Goal: Find specific fact: Find specific fact

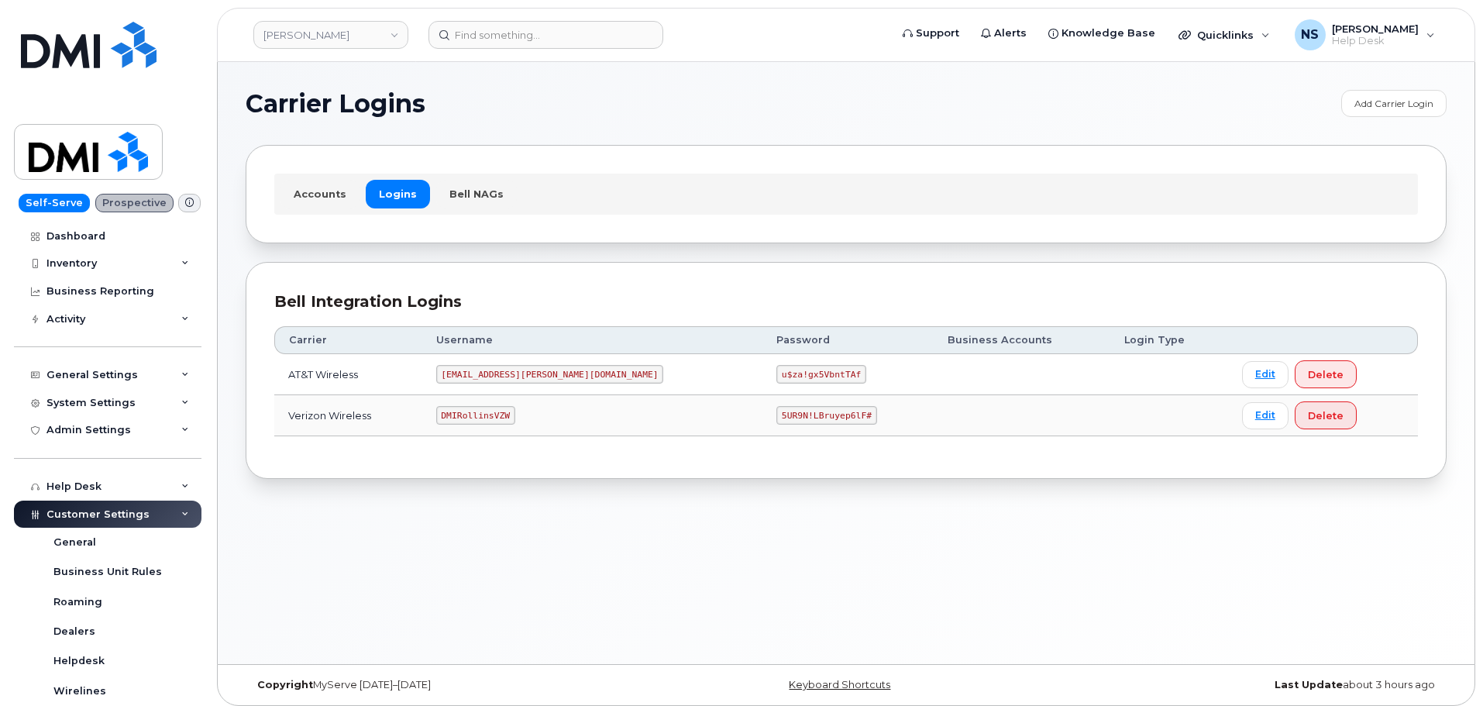
click at [508, 386] on td "[EMAIL_ADDRESS][PERSON_NAME][DOMAIN_NAME]" at bounding box center [592, 374] width 341 height 41
click at [504, 376] on code "[EMAIL_ADDRESS][PERSON_NAME][DOMAIN_NAME]" at bounding box center [550, 374] width 228 height 19
copy code "[EMAIL_ADDRESS][PERSON_NAME][DOMAIN_NAME]"
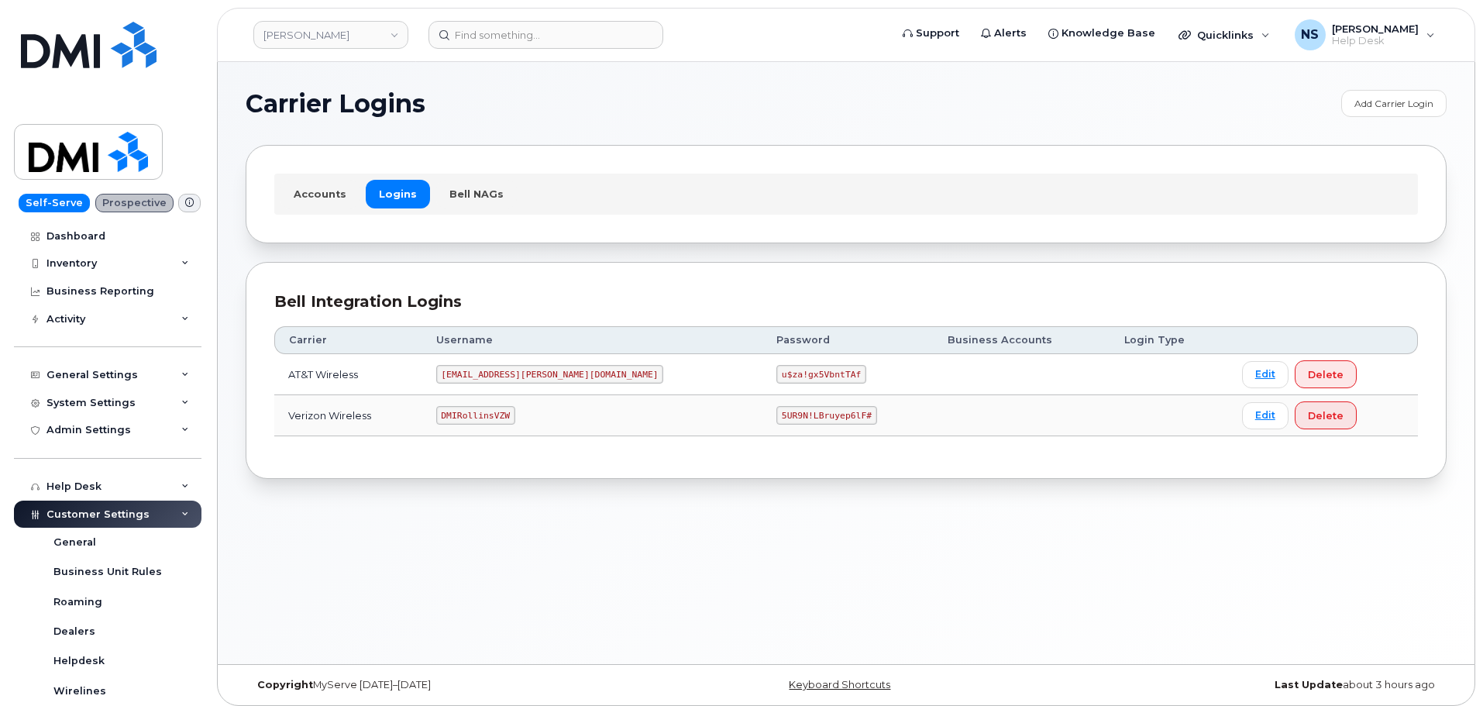
click at [776, 378] on code "u$za!gx5VbntTAf" at bounding box center [821, 374] width 90 height 19
copy code "u$za!gx5VbntTAf"
